Goal: Task Accomplishment & Management: Complete application form

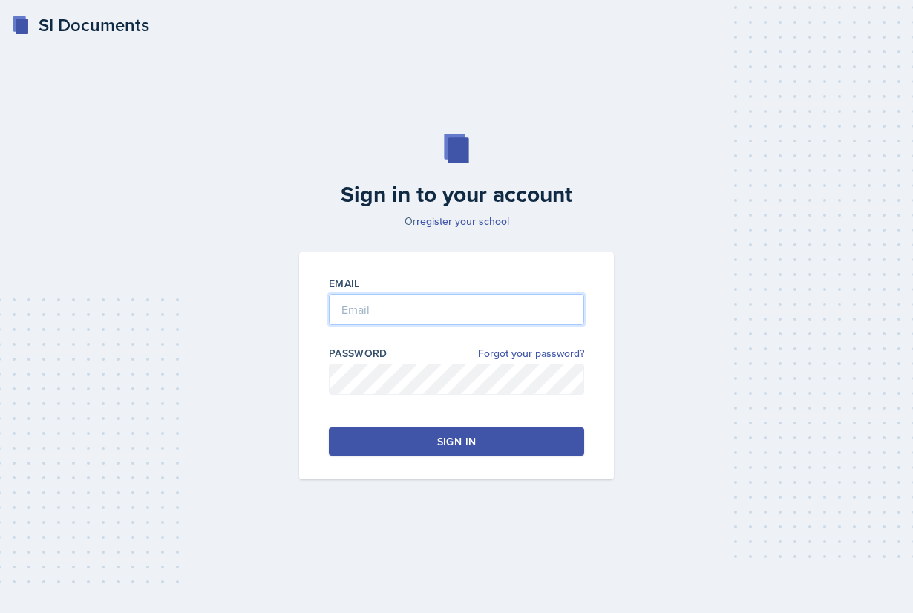
click at [385, 303] on input "email" at bounding box center [456, 309] width 255 height 31
type input "[EMAIL_ADDRESS][DOMAIN_NAME]"
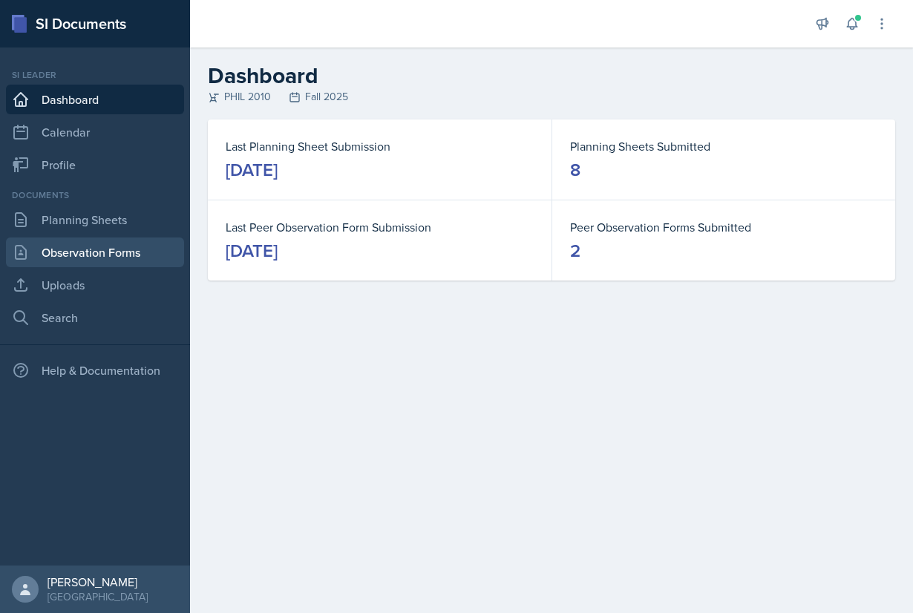
click at [91, 253] on link "Observation Forms" at bounding box center [95, 253] width 178 height 30
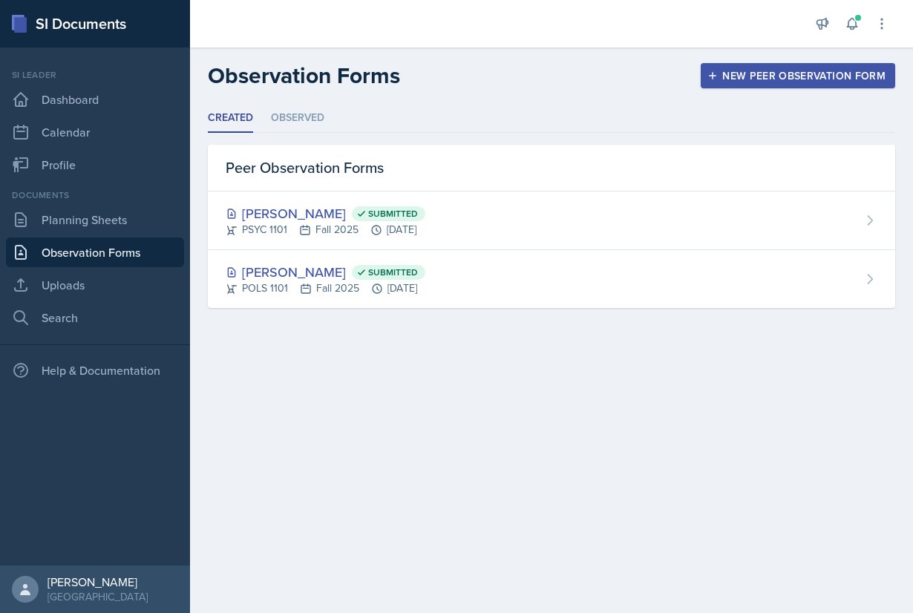
click at [784, 71] on div "New Peer Observation Form" at bounding box center [798, 76] width 175 height 12
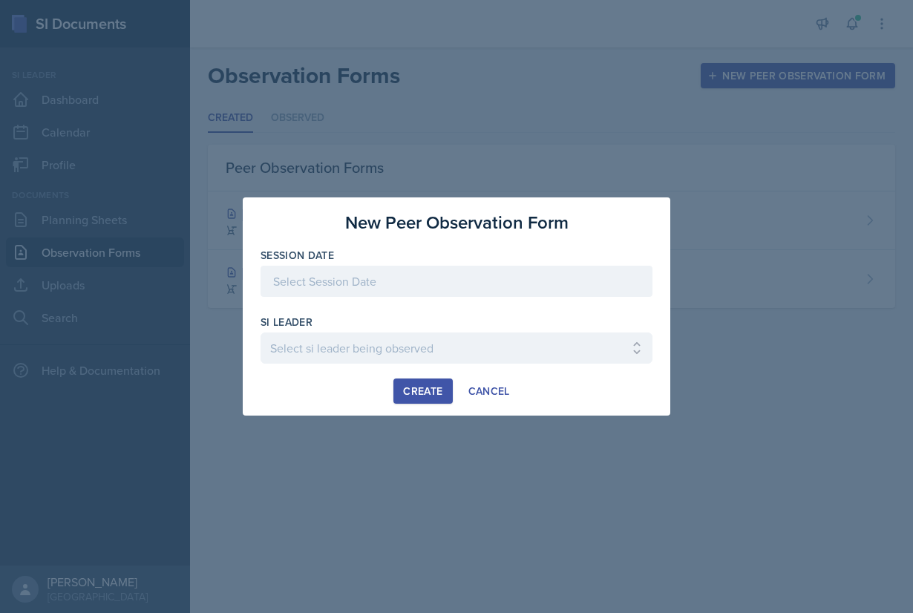
click at [457, 284] on div at bounding box center [457, 281] width 392 height 31
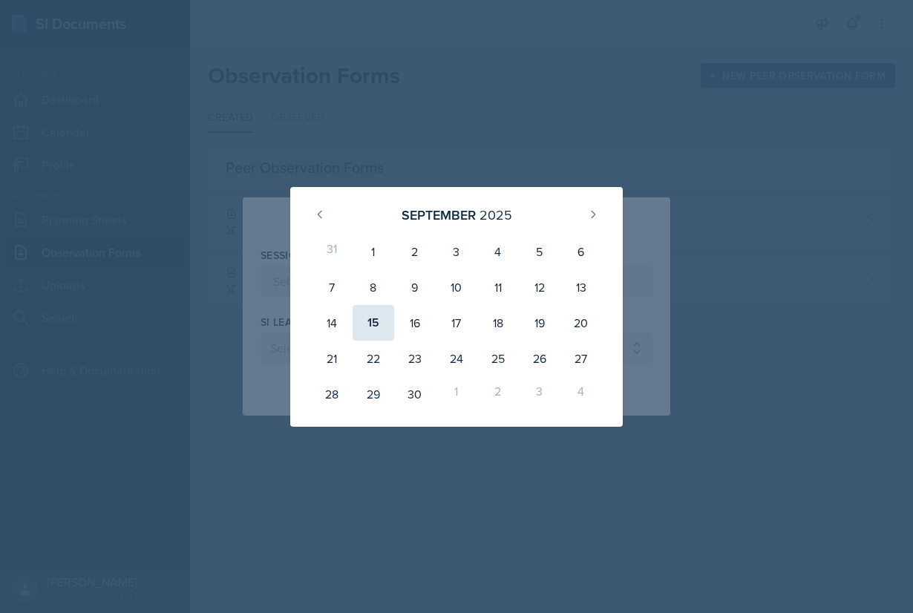
click at [387, 321] on div "15" at bounding box center [374, 323] width 42 height 36
type input "[DATE]"
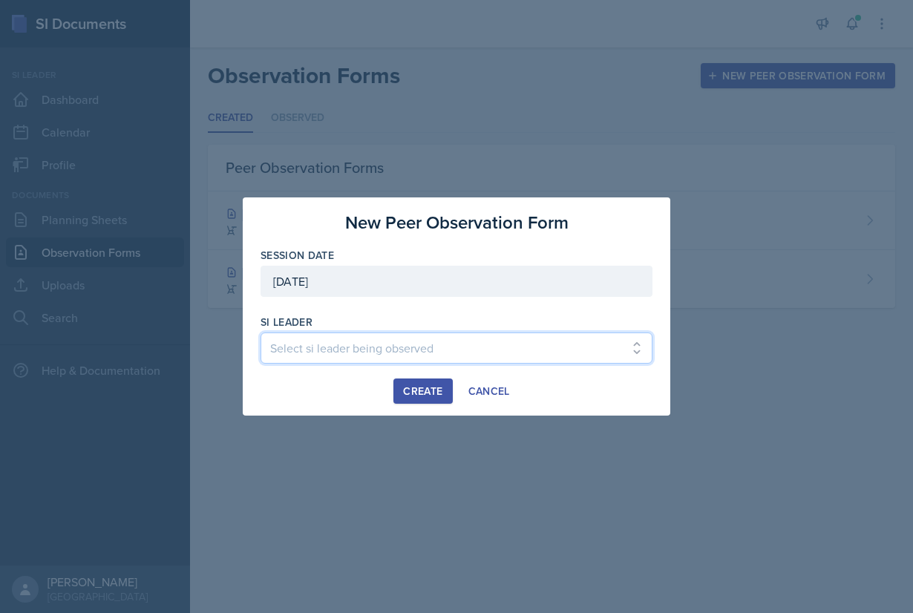
click at [261, 333] on select "Select si leader being observed [PERSON_NAME] / PSYC 2500 / The Phantoms of The…" at bounding box center [457, 348] width 392 height 31
select select "c5b6720a-aa63-49ea-a50e-0e71a71a2a8e"
click option "[PERSON_NAME] / BIOL 1107 / The Phantoms of The Opera" at bounding box center [0, 0] width 0 height 0
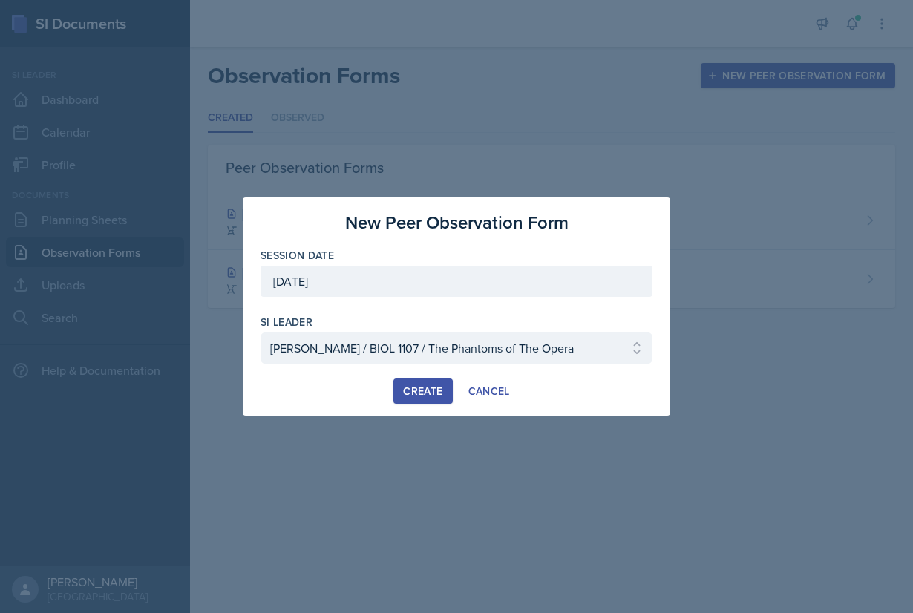
click at [422, 389] on div "Create" at bounding box center [422, 391] width 39 height 12
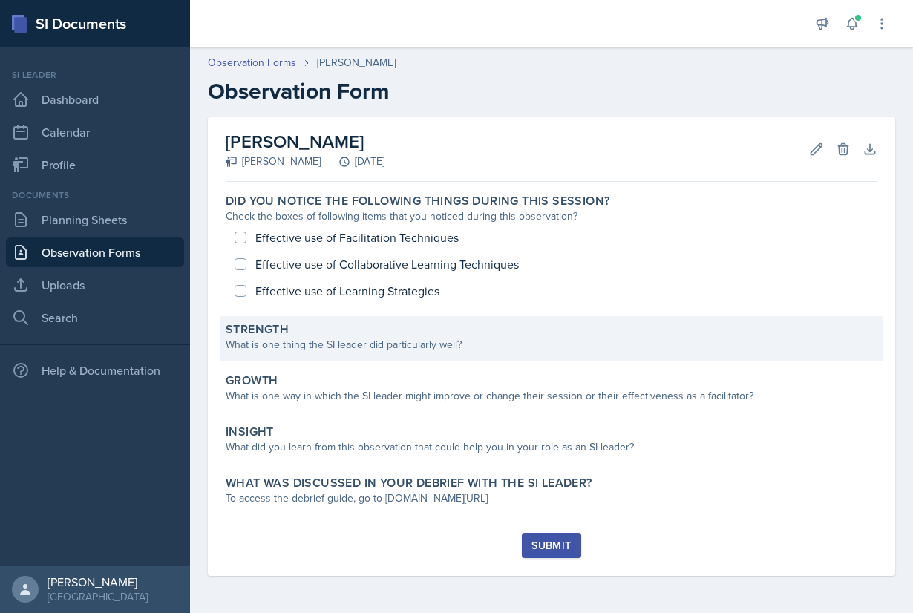
click at [449, 344] on div "What is one thing the SI leader did particularly well?" at bounding box center [552, 345] width 652 height 16
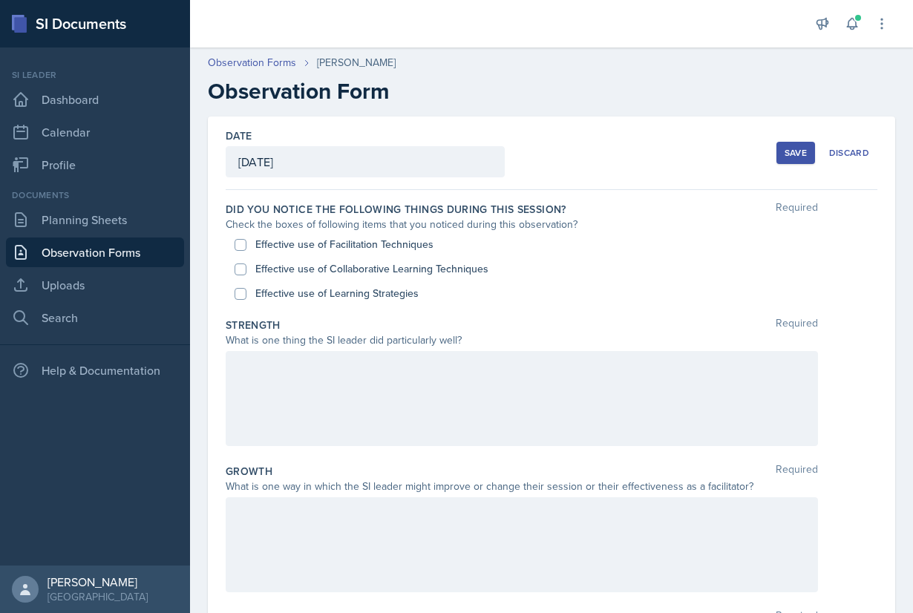
click at [364, 412] on div at bounding box center [522, 398] width 592 height 95
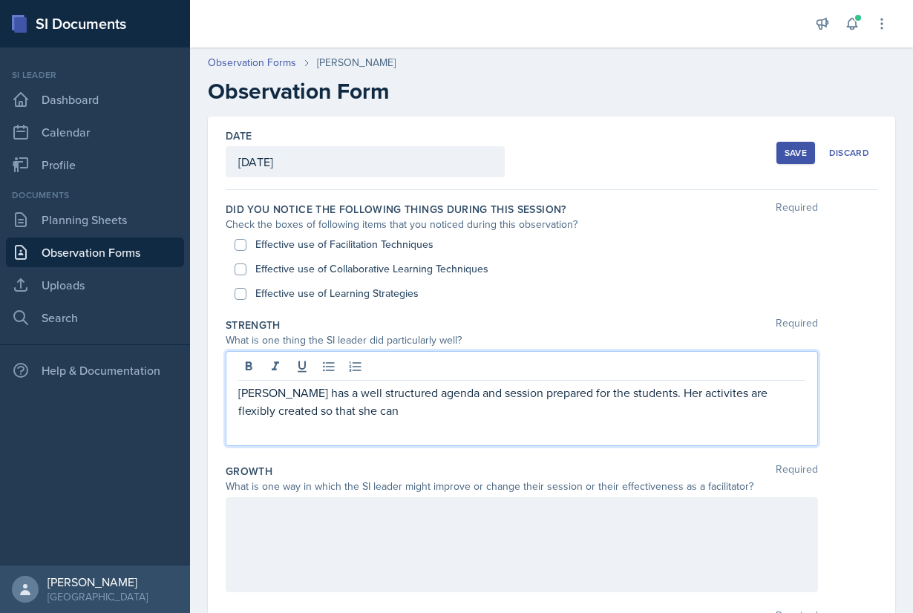
click at [667, 387] on p "[PERSON_NAME] has a well structured agenda and session prepared for the student…" at bounding box center [521, 402] width 567 height 36
click at [631, 412] on p "[PERSON_NAME] has a well structured agenda and session prepared for the student…" at bounding box center [521, 402] width 567 height 36
click at [457, 416] on p "[PERSON_NAME] has a well structured agenda and session prepared for the student…" at bounding box center [521, 402] width 567 height 36
click at [609, 408] on p "[PERSON_NAME] has a well structured agenda and session prepared for the student…" at bounding box center [521, 402] width 567 height 36
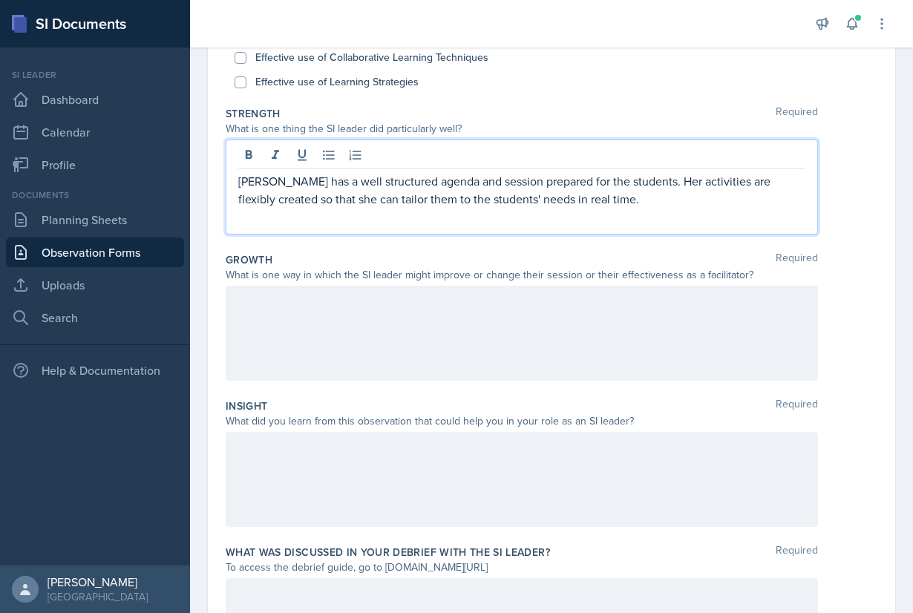
scroll to position [229, 0]
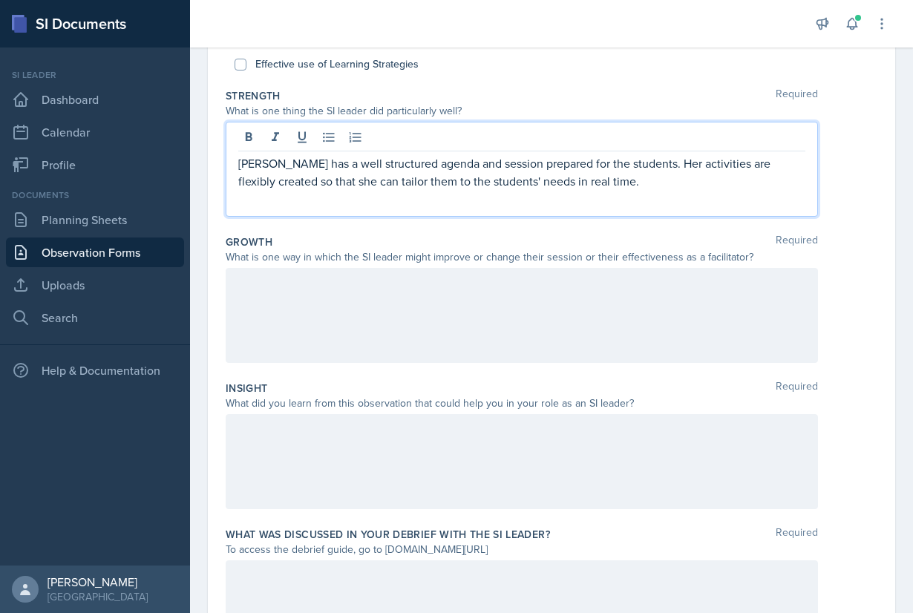
click at [543, 462] on div at bounding box center [522, 461] width 592 height 95
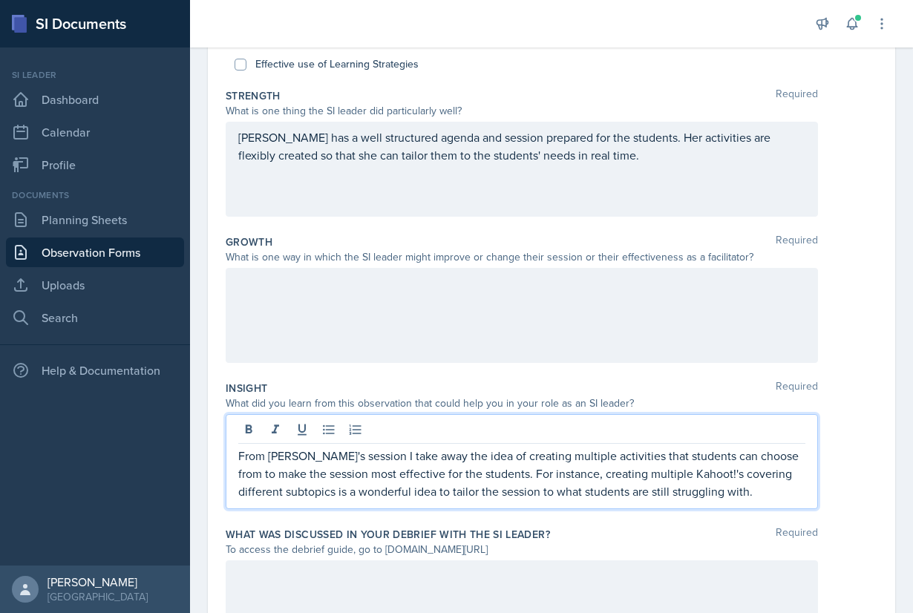
click at [576, 163] on p "[PERSON_NAME] has a well structured agenda and session prepared for the student…" at bounding box center [521, 146] width 567 height 36
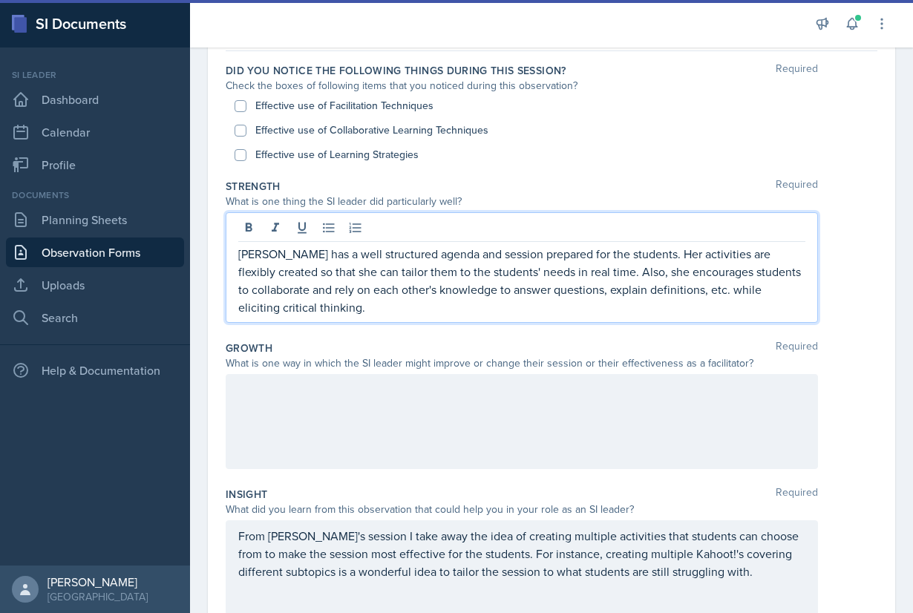
scroll to position [125, 0]
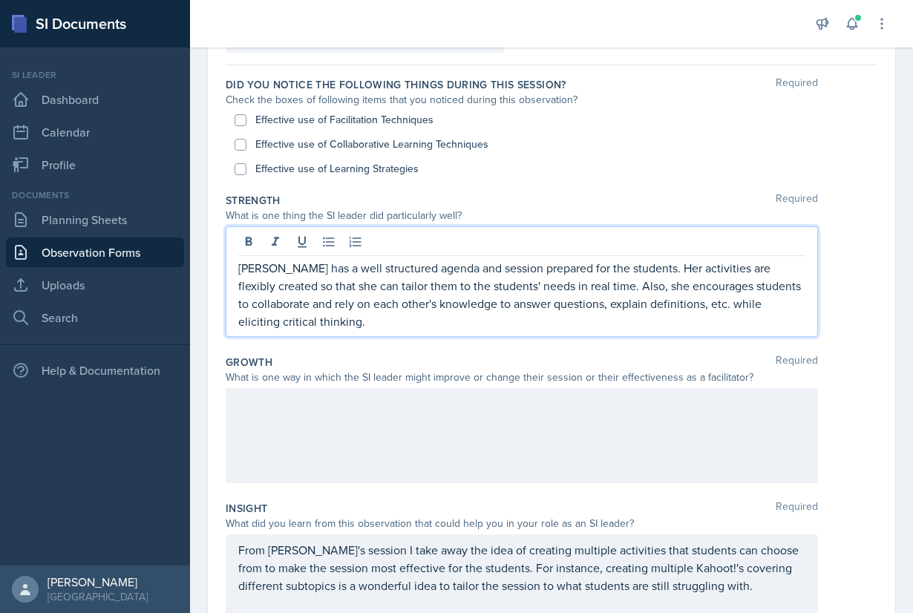
click at [579, 359] on div "Growth Required" at bounding box center [552, 362] width 652 height 15
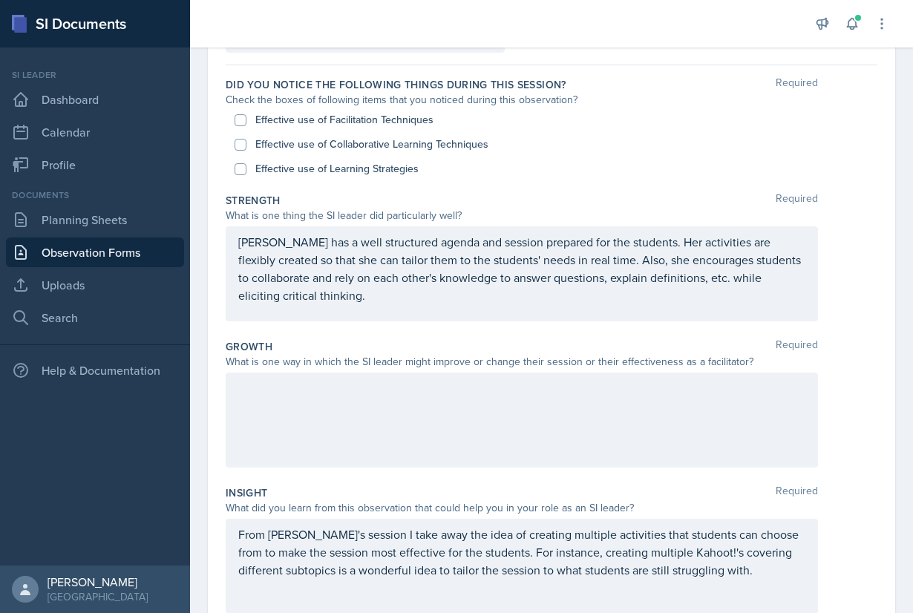
click at [852, 429] on div at bounding box center [552, 420] width 652 height 95
click at [722, 432] on div at bounding box center [522, 420] width 592 height 95
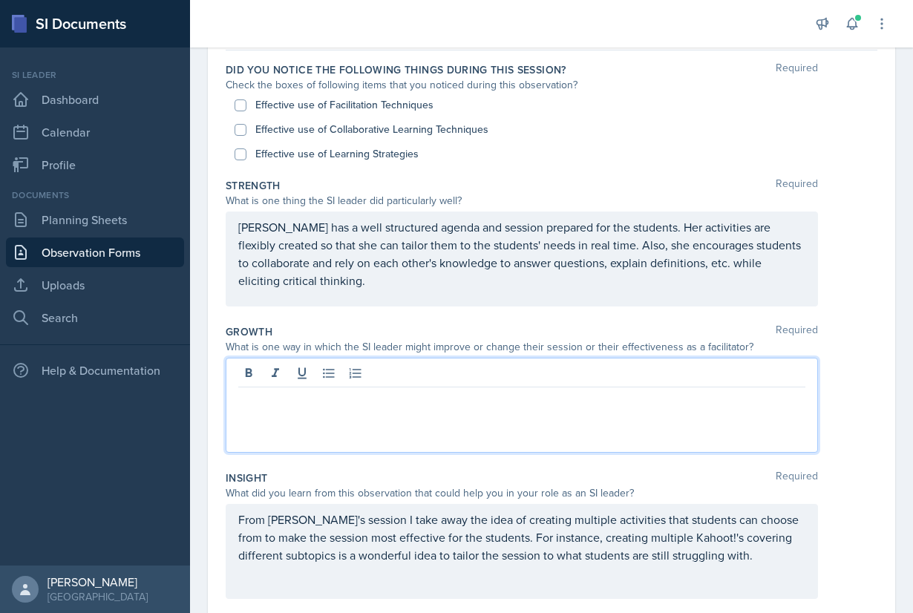
scroll to position [135, 0]
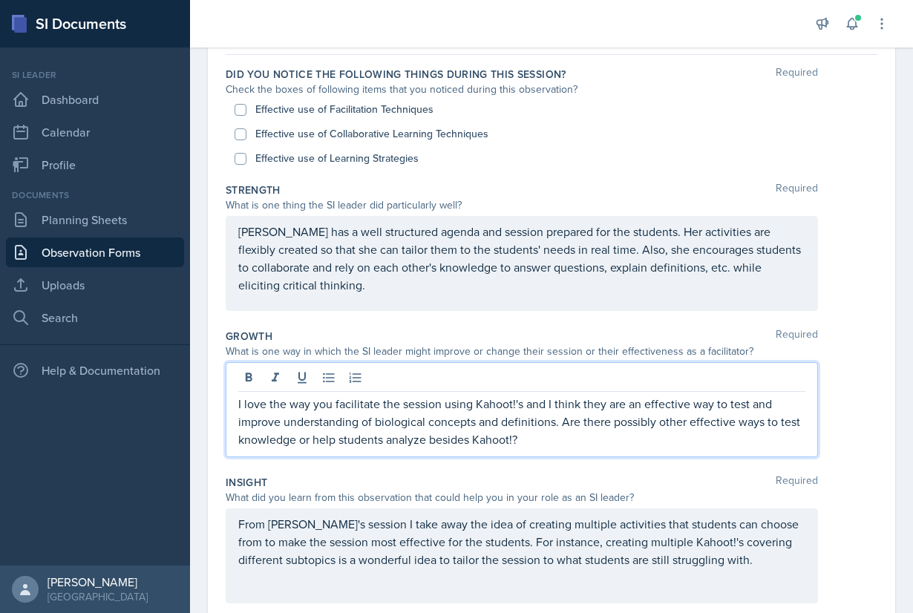
click at [525, 445] on p "I love the way you facilitate the session using Kahoot!'s and I think they are …" at bounding box center [521, 421] width 567 height 53
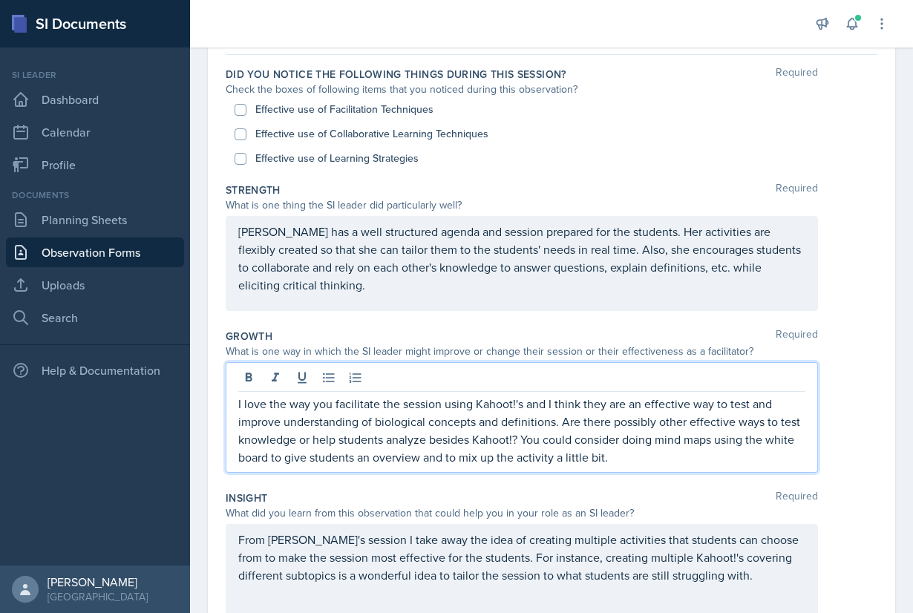
click at [238, 460] on p "I love the way you facilitate the session using Kahoot!'s and I think they are …" at bounding box center [521, 430] width 567 height 71
click at [667, 451] on p "I love the way you facilitate the session using Kahoot!'s and I think they are …" at bounding box center [521, 430] width 567 height 71
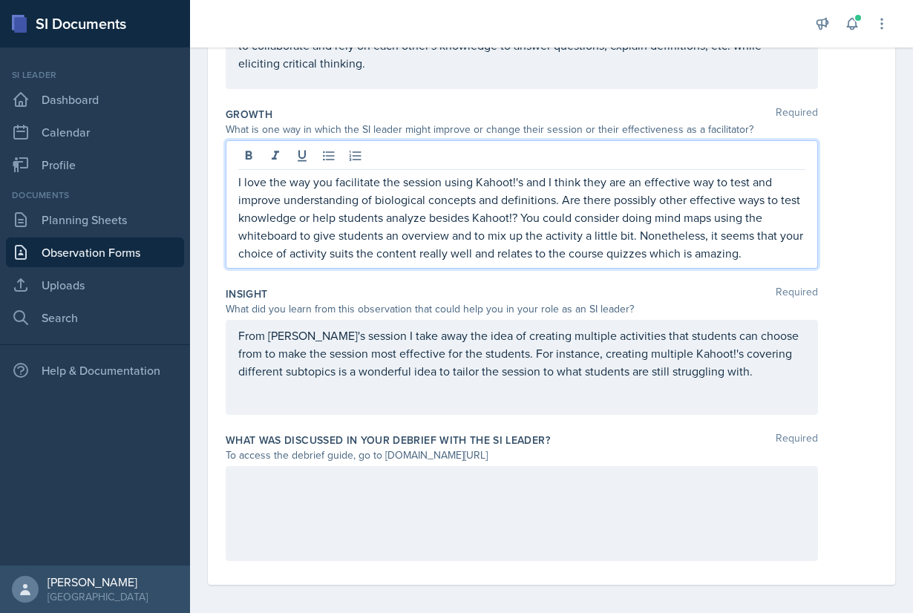
scroll to position [365, 0]
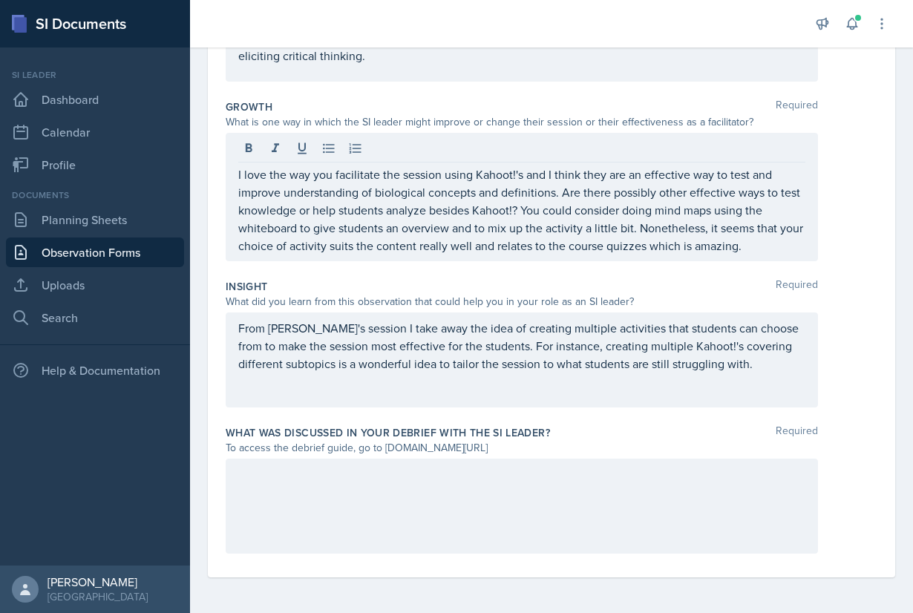
click at [563, 504] on div at bounding box center [522, 506] width 592 height 95
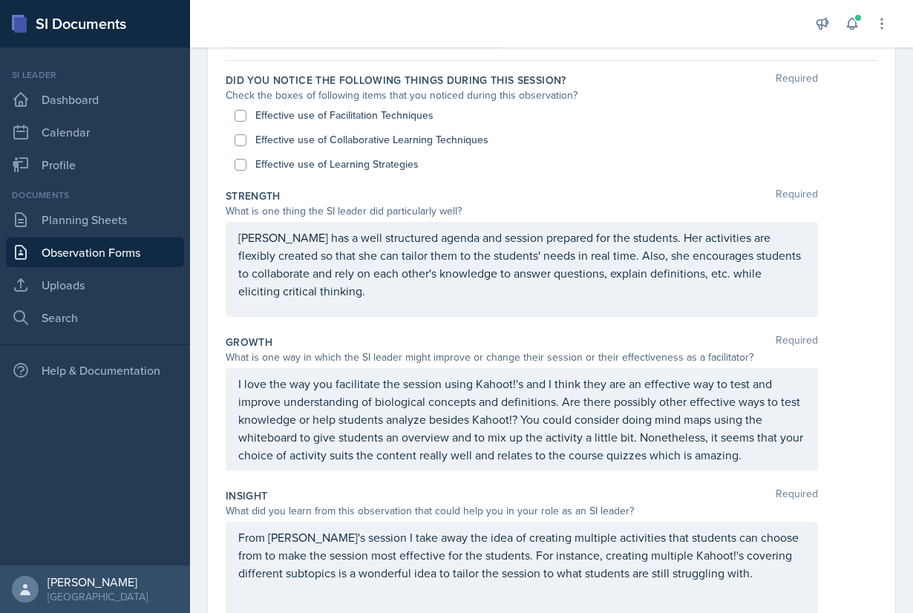
scroll to position [121, 0]
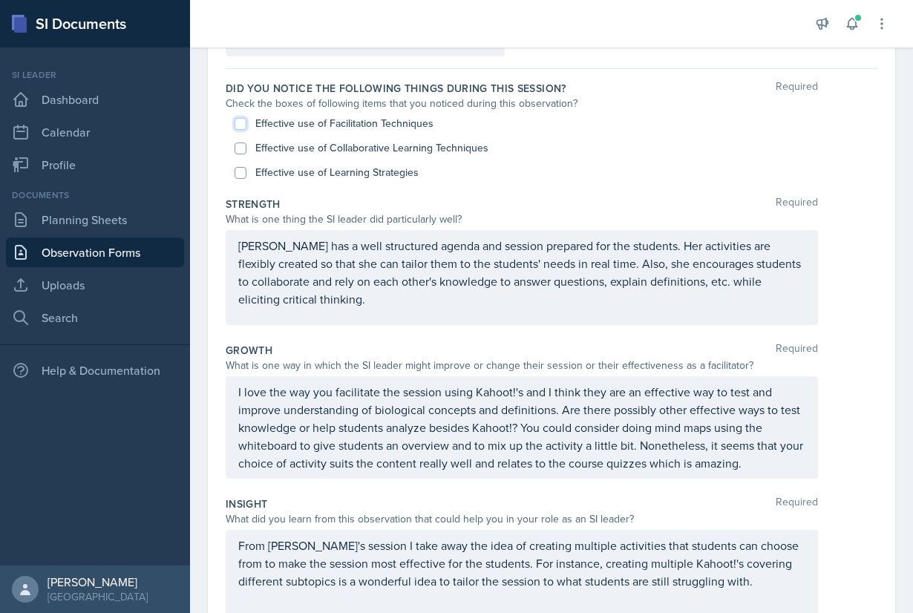
click at [235, 122] on input "Effective use of Facilitation Techniques" at bounding box center [241, 124] width 12 height 12
checkbox input "true"
click at [242, 156] on div "Effective use of Collaborative Learning Techniques" at bounding box center [552, 148] width 634 height 25
click at [241, 147] on input "Effective use of Collaborative Learning Techniques" at bounding box center [241, 149] width 12 height 12
checkbox input "true"
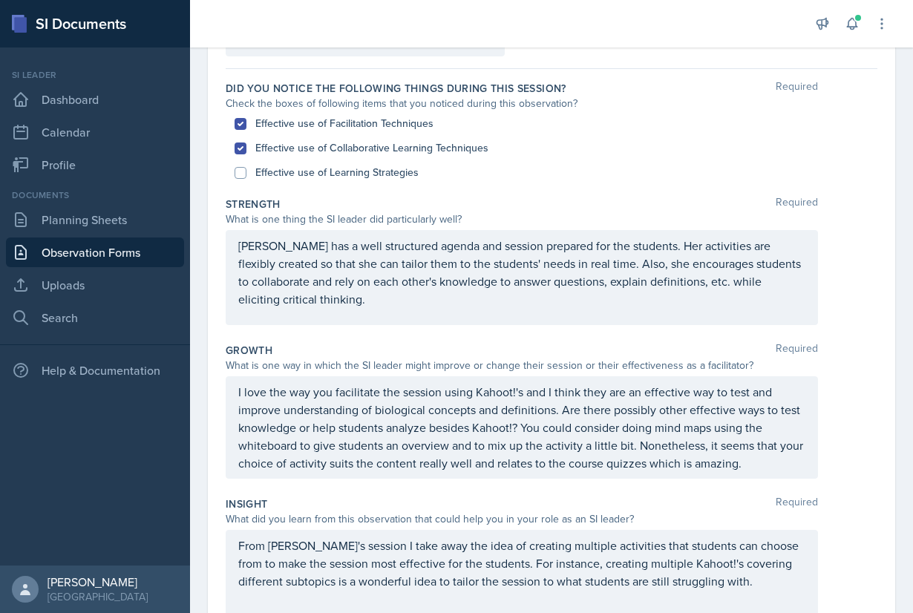
click at [242, 180] on div "Effective use of Learning Strategies" at bounding box center [552, 172] width 634 height 25
click at [241, 173] on input "Effective use of Learning Strategies" at bounding box center [241, 173] width 12 height 12
checkbox input "true"
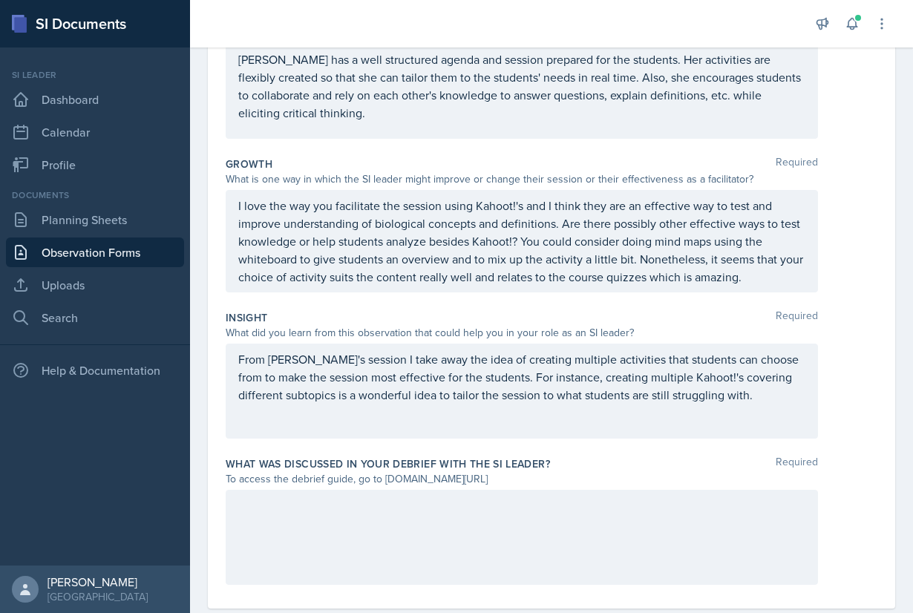
scroll to position [339, 0]
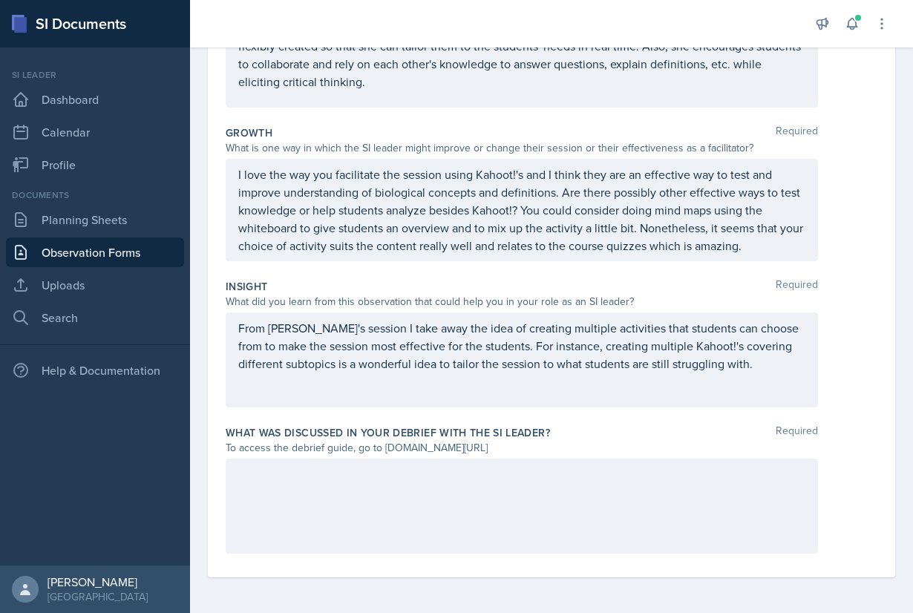
click at [437, 505] on div at bounding box center [522, 506] width 592 height 95
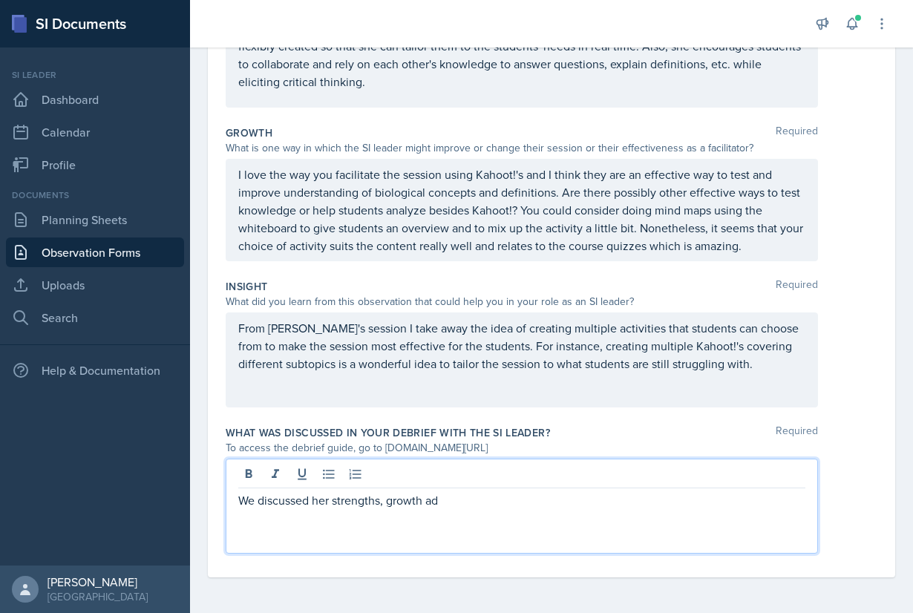
click at [321, 500] on p "We discussed her strengths, growth ad" at bounding box center [521, 500] width 567 height 18
click at [455, 503] on p "We discussed strengths, growth ad" at bounding box center [521, 500] width 567 height 18
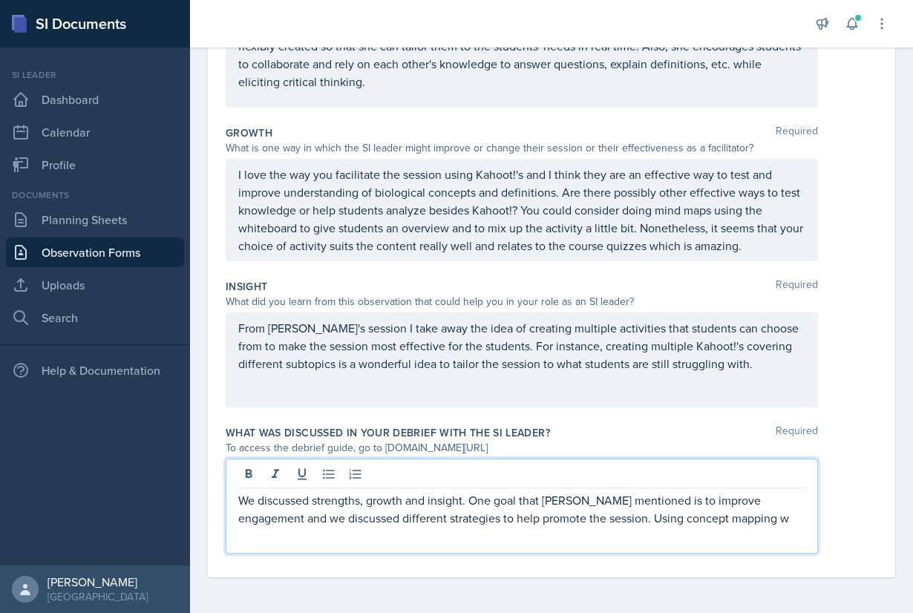
click at [586, 511] on p "We discussed strengths, growth and insight. One goal that [PERSON_NAME] mention…" at bounding box center [521, 509] width 567 height 36
click at [728, 523] on p "We discussed strengths, growth and insight. One goal that [PERSON_NAME] mention…" at bounding box center [521, 509] width 567 height 36
drag, startPoint x: 395, startPoint y: 538, endPoint x: 375, endPoint y: 538, distance: 20.0
click at [375, 538] on p "We discussed strengths, growth and insight. One goal that [PERSON_NAME] mention…" at bounding box center [521, 517] width 567 height 53
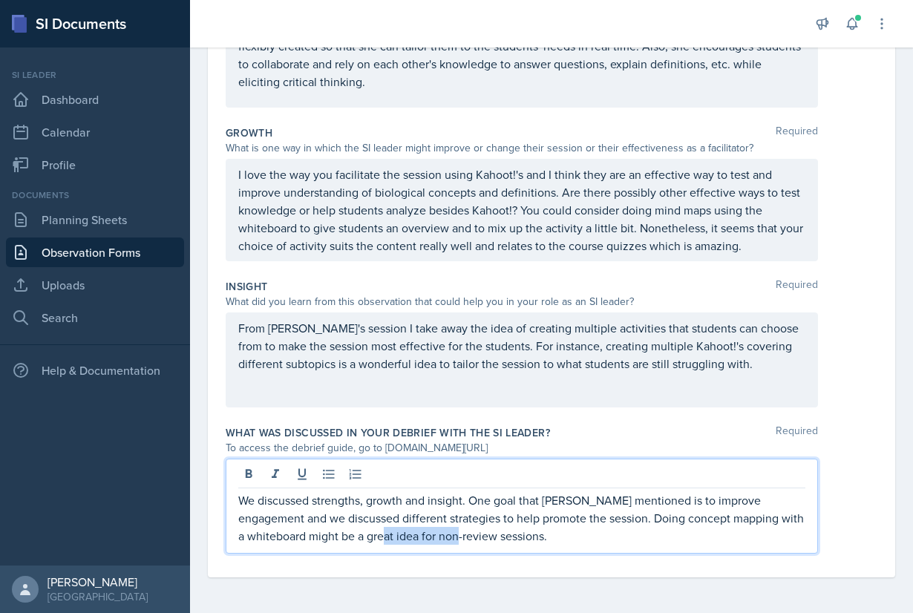
drag, startPoint x: 431, startPoint y: 540, endPoint x: 353, endPoint y: 536, distance: 77.3
click at [353, 536] on p "We discussed strengths, growth and insight. One goal that [PERSON_NAME] mention…" at bounding box center [521, 517] width 567 height 53
drag, startPoint x: 693, startPoint y: 543, endPoint x: 515, endPoint y: 533, distance: 179.2
click at [515, 533] on p "We discussed strengths, growth and insight. One goal that [PERSON_NAME] mention…" at bounding box center [521, 517] width 567 height 53
click at [666, 538] on p "We discussed strengths, growth and insight. One goal that [PERSON_NAME] mention…" at bounding box center [521, 517] width 567 height 53
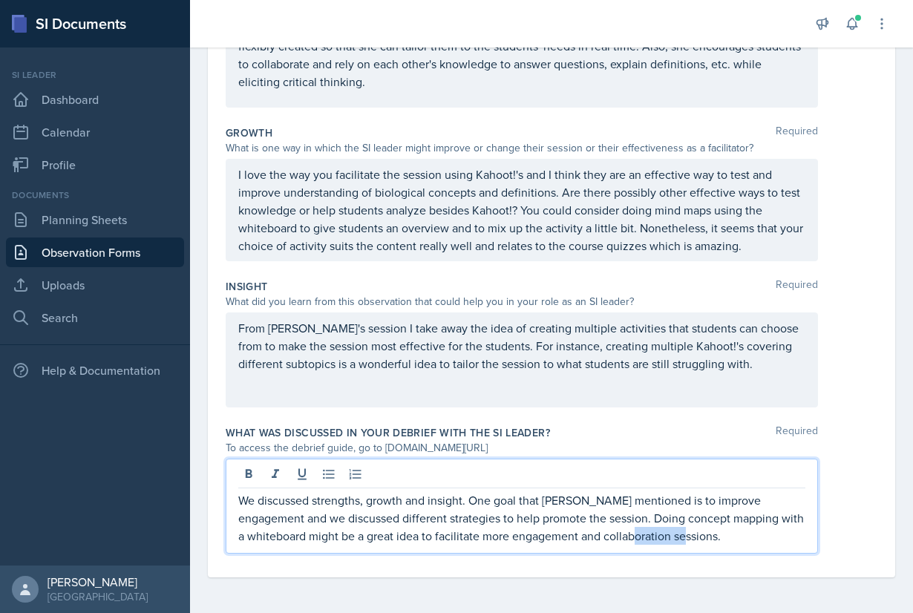
drag, startPoint x: 656, startPoint y: 538, endPoint x: 604, endPoint y: 537, distance: 51.2
click at [604, 537] on p "We discussed strengths, growth and insight. One goal that [PERSON_NAME] mention…" at bounding box center [521, 517] width 567 height 53
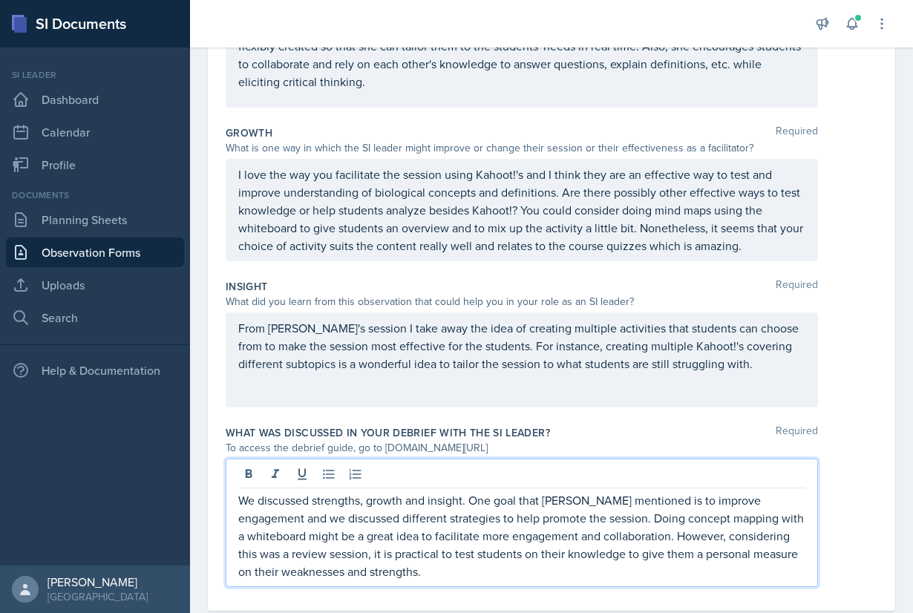
scroll to position [372, 0]
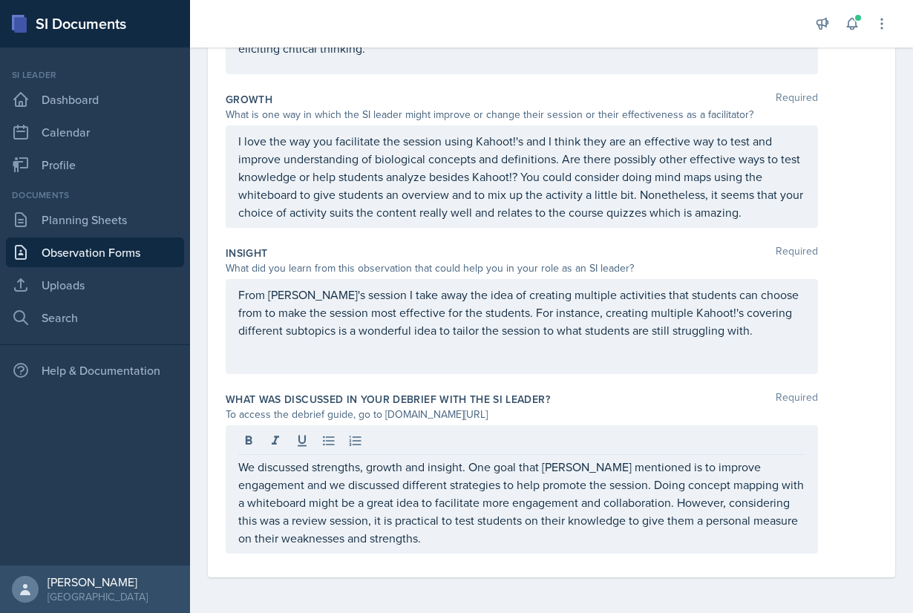
click at [527, 570] on div "Did you notice the following things during this session? Required Check the box…" at bounding box center [552, 198] width 652 height 760
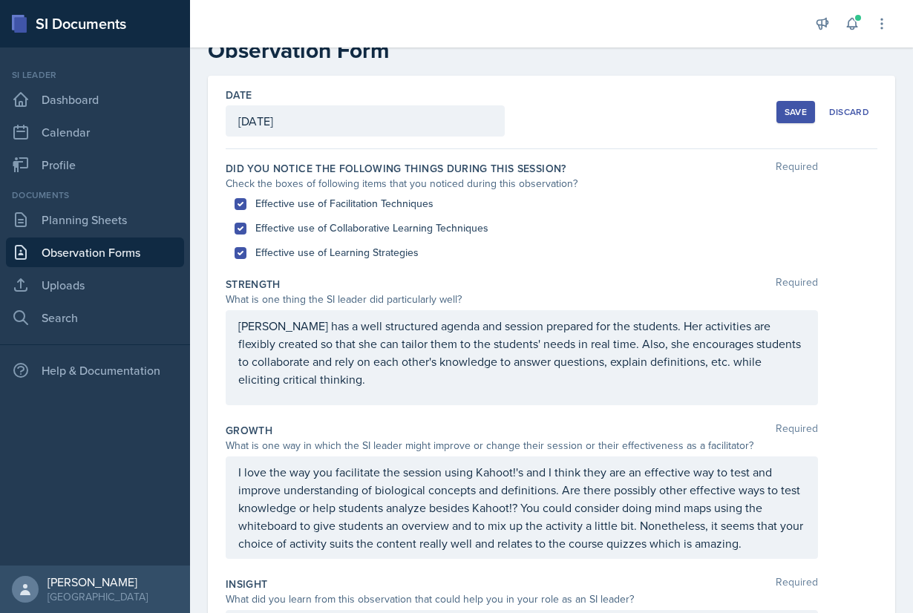
scroll to position [0, 0]
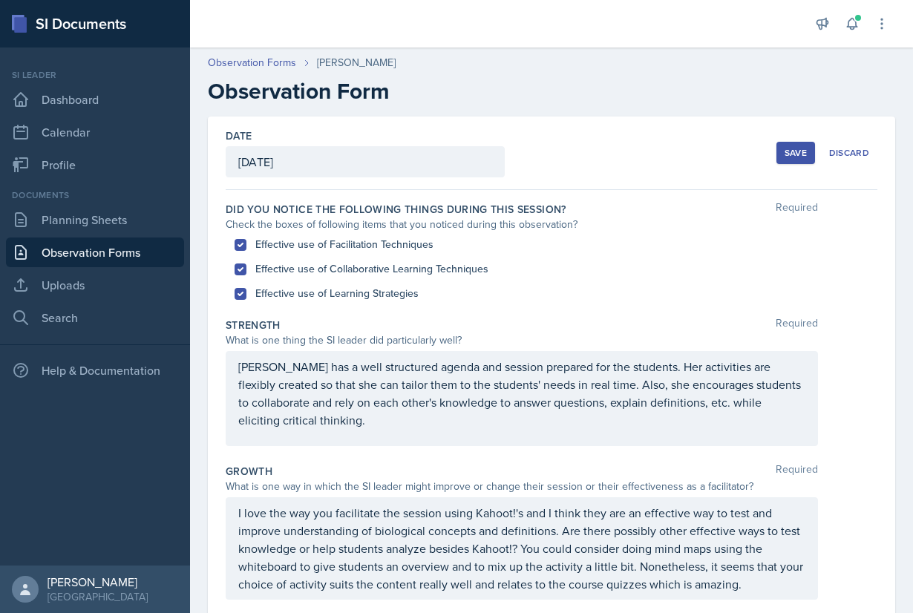
click at [794, 158] on div "Save" at bounding box center [796, 153] width 22 height 12
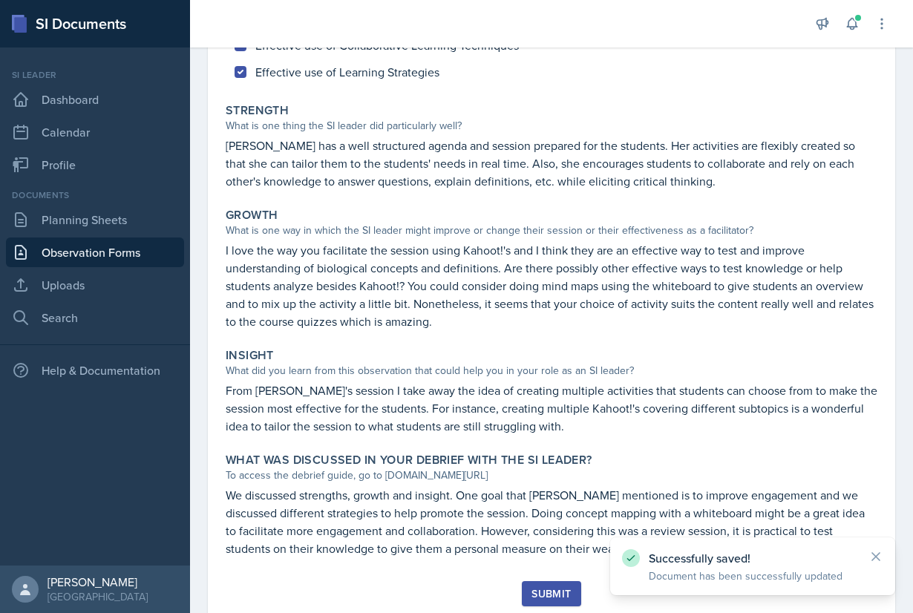
scroll to position [266, 0]
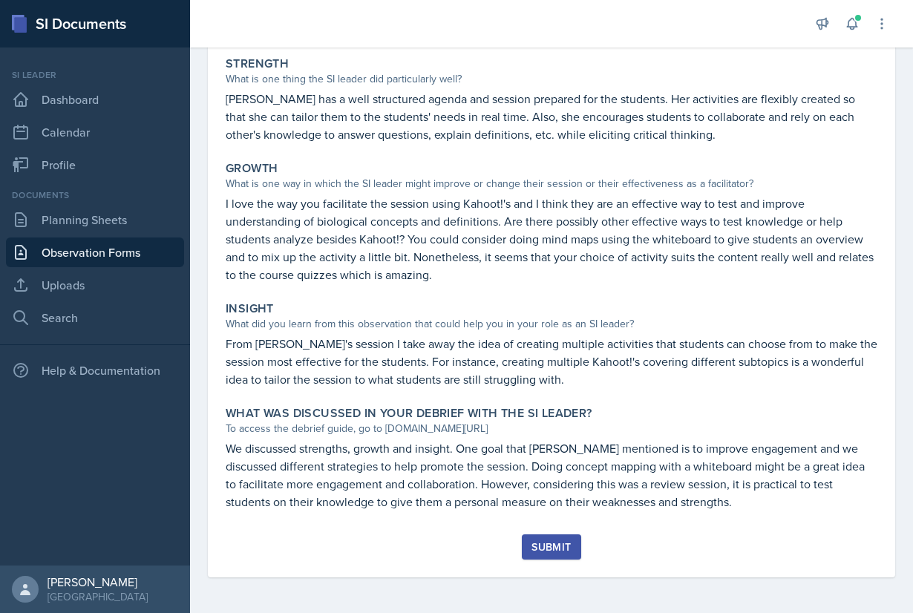
click at [546, 543] on div "Submit" at bounding box center [551, 547] width 39 height 12
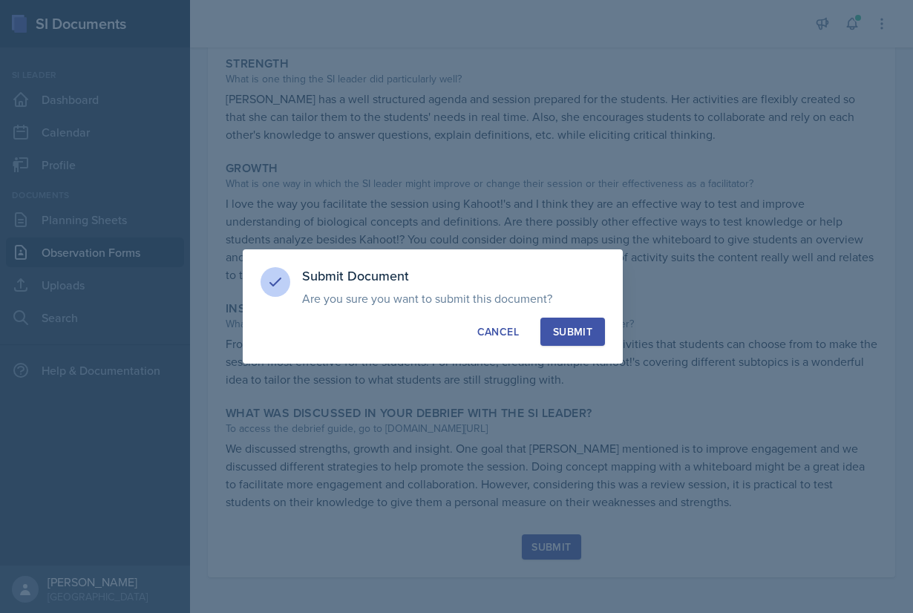
click at [577, 325] on div "Submit" at bounding box center [572, 331] width 39 height 15
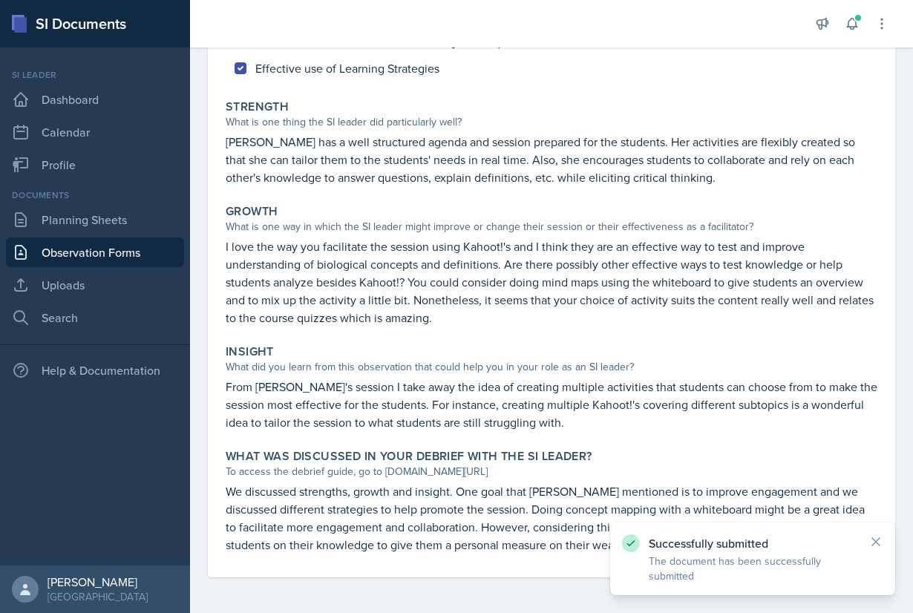
scroll to position [0, 0]
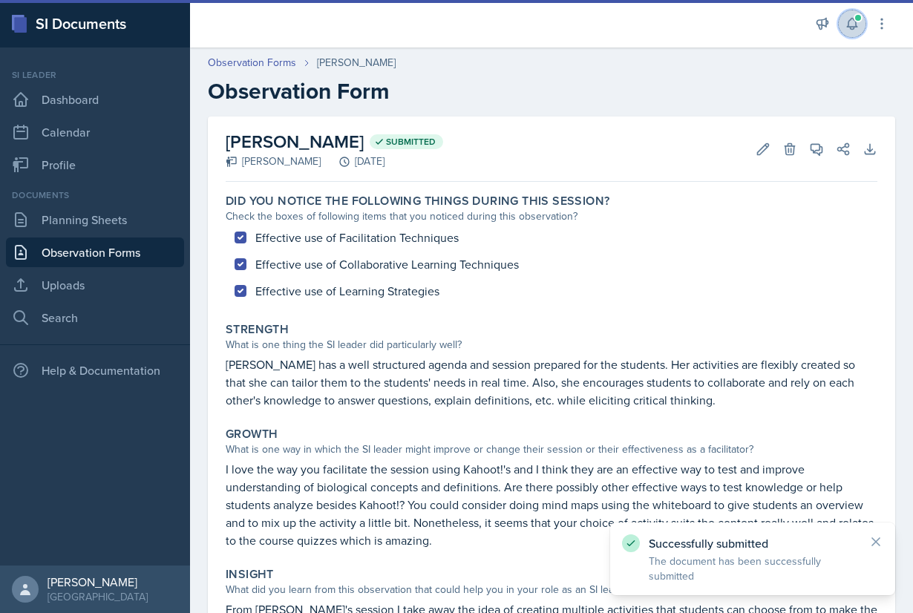
click at [861, 24] on button at bounding box center [852, 23] width 27 height 27
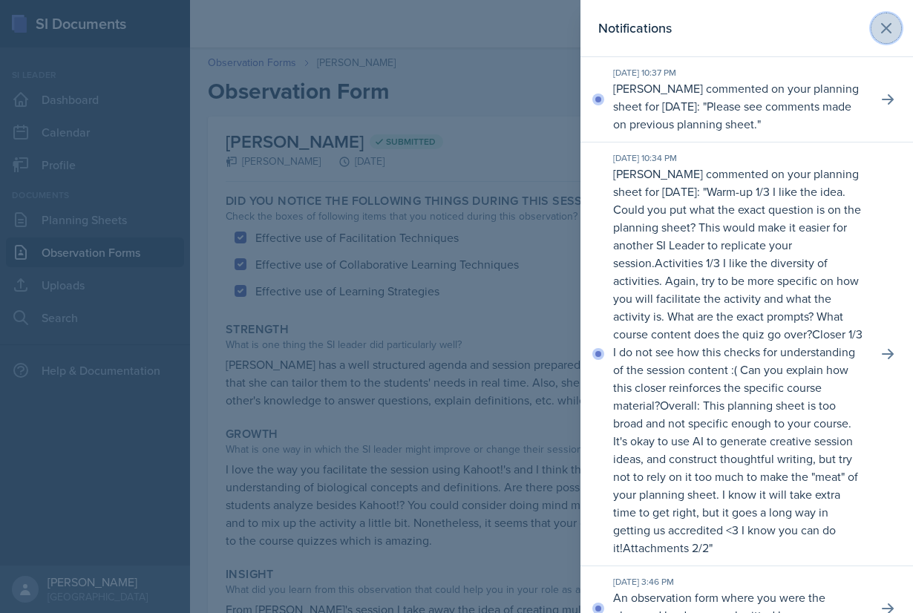
click at [889, 36] on icon at bounding box center [887, 28] width 18 height 18
